Goal: Check status: Check status

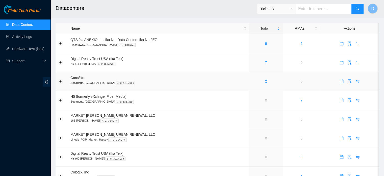
click at [264, 80] on div "2" at bounding box center [266, 81] width 28 height 6
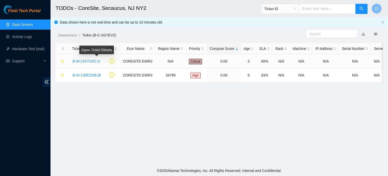
click at [97, 61] on icon "button" at bounding box center [98, 61] width 3 height 3
click at [97, 76] on icon "button" at bounding box center [99, 75] width 4 height 4
click at [96, 61] on icon "button" at bounding box center [98, 62] width 4 height 4
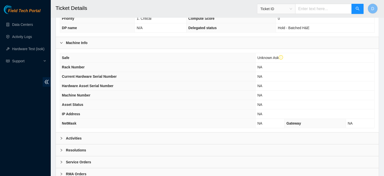
click at [88, 134] on div "Activities" at bounding box center [217, 138] width 323 height 12
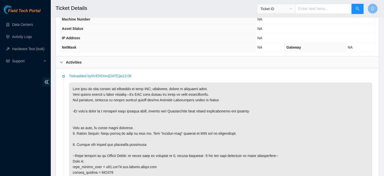
scroll to position [278, 0]
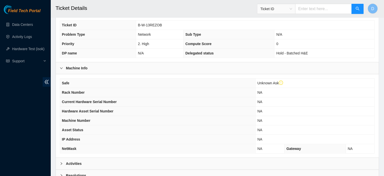
scroll to position [170, 0]
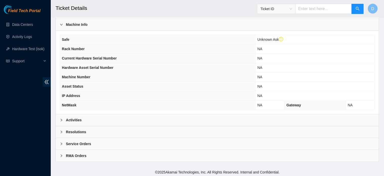
click at [89, 116] on div "Activities" at bounding box center [217, 120] width 323 height 12
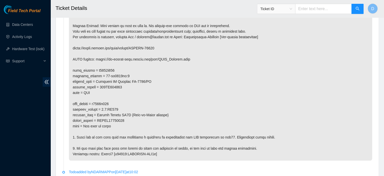
scroll to position [296, 0]
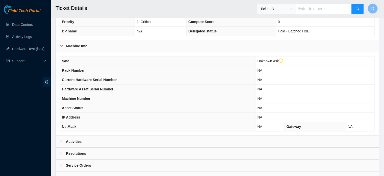
scroll to position [170, 0]
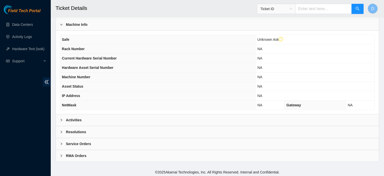
click at [111, 116] on div "Activities" at bounding box center [217, 120] width 323 height 12
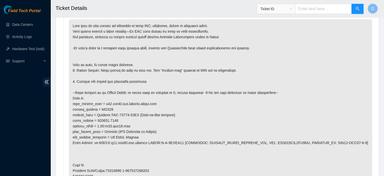
scroll to position [321, 0]
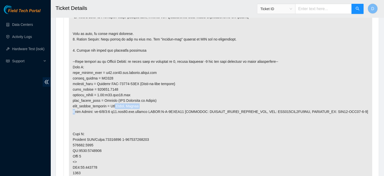
drag, startPoint x: 110, startPoint y: 109, endPoint x: 146, endPoint y: 108, distance: 35.9
click at [146, 108] on p at bounding box center [220, 128] width 303 height 280
click at [231, 103] on p at bounding box center [220, 128] width 303 height 280
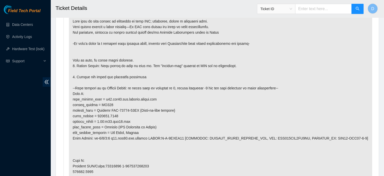
scroll to position [271, 0]
